Goal: Task Accomplishment & Management: Use online tool/utility

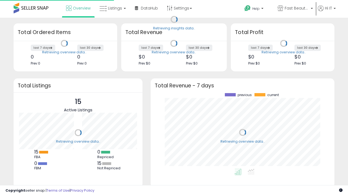
scroll to position [75, 173]
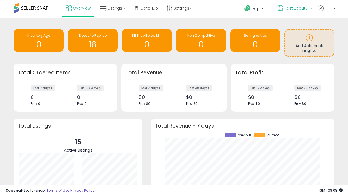
click at [294, 9] on span "Fast Beauty ([GEOGRAPHIC_DATA])" at bounding box center [296, 7] width 24 height 5
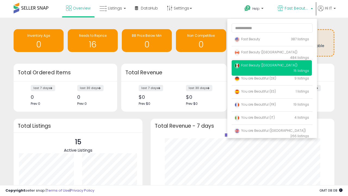
click at [271, 118] on span "You are Beautiful (IT)" at bounding box center [254, 117] width 40 height 5
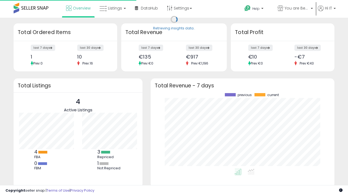
scroll to position [75, 173]
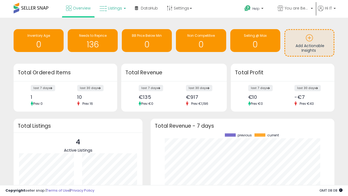
click at [112, 8] on span "Listings" at bounding box center [115, 7] width 14 height 5
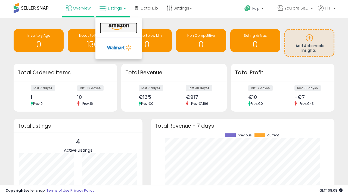
click at [118, 27] on icon at bounding box center [119, 26] width 24 height 7
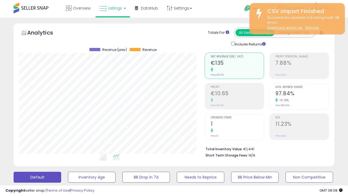
scroll to position [148, 0]
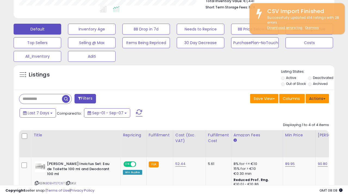
click at [317, 98] on button "Actions" at bounding box center [316, 98] width 23 height 9
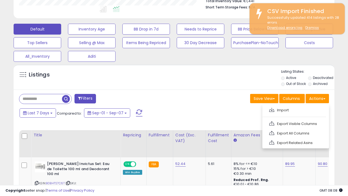
click at [271, 109] on span at bounding box center [271, 110] width 5 height 4
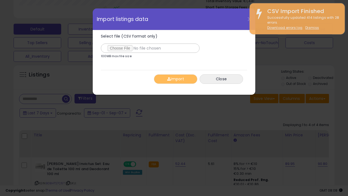
type input "**********"
click at [175, 79] on button "Import" at bounding box center [175, 79] width 43 height 10
